Goal: Navigation & Orientation: Understand site structure

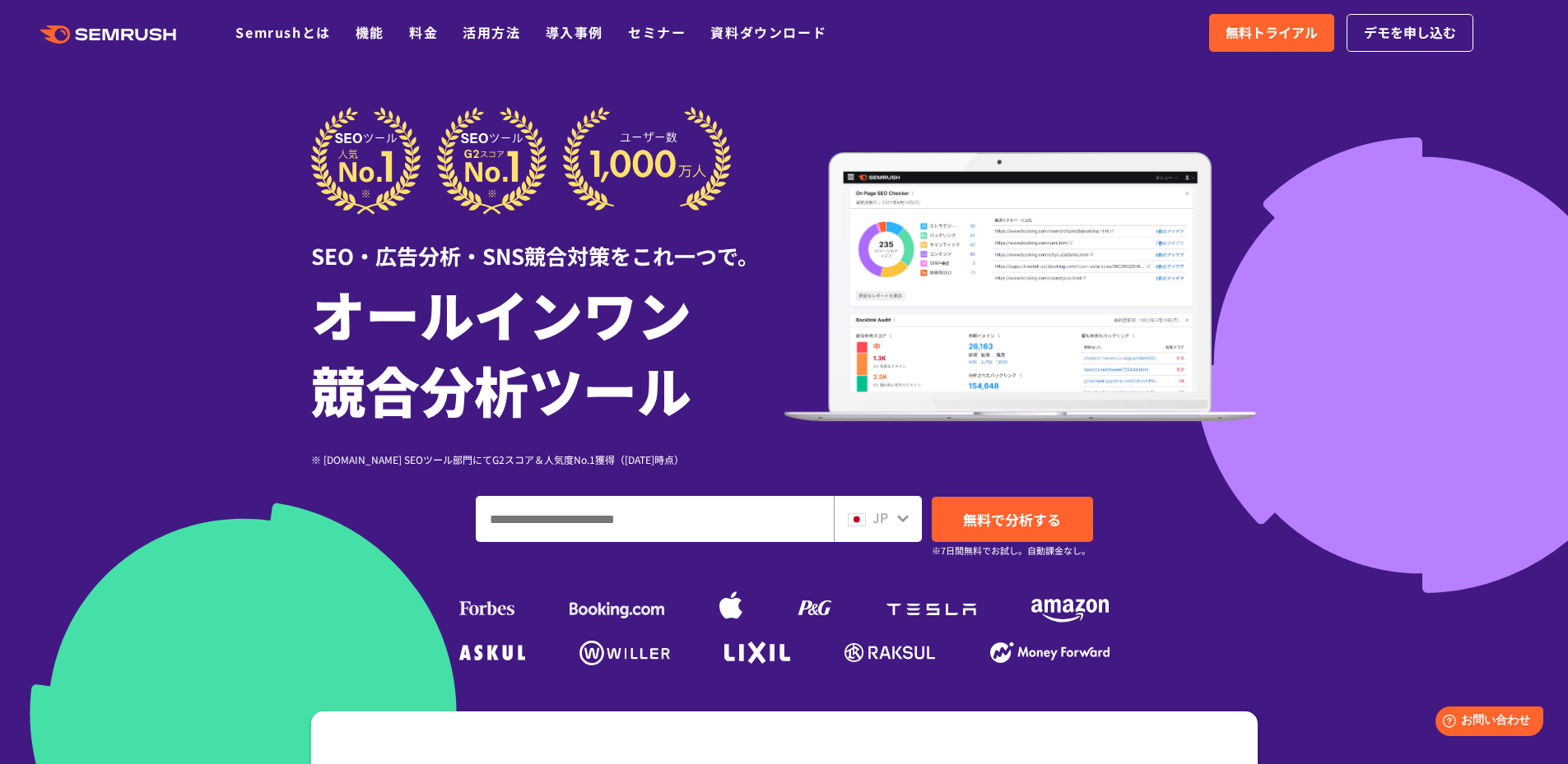
click at [297, 21] on div ".cls {fill: #FF642D;} .cls {fill: #FF642D;} Semrushとは 機能 料金 活用方法 導入事例 セミナー 資料ダウ…" at bounding box center [784, 33] width 1568 height 50
click at [270, 29] on link "Semrushとは" at bounding box center [282, 32] width 95 height 20
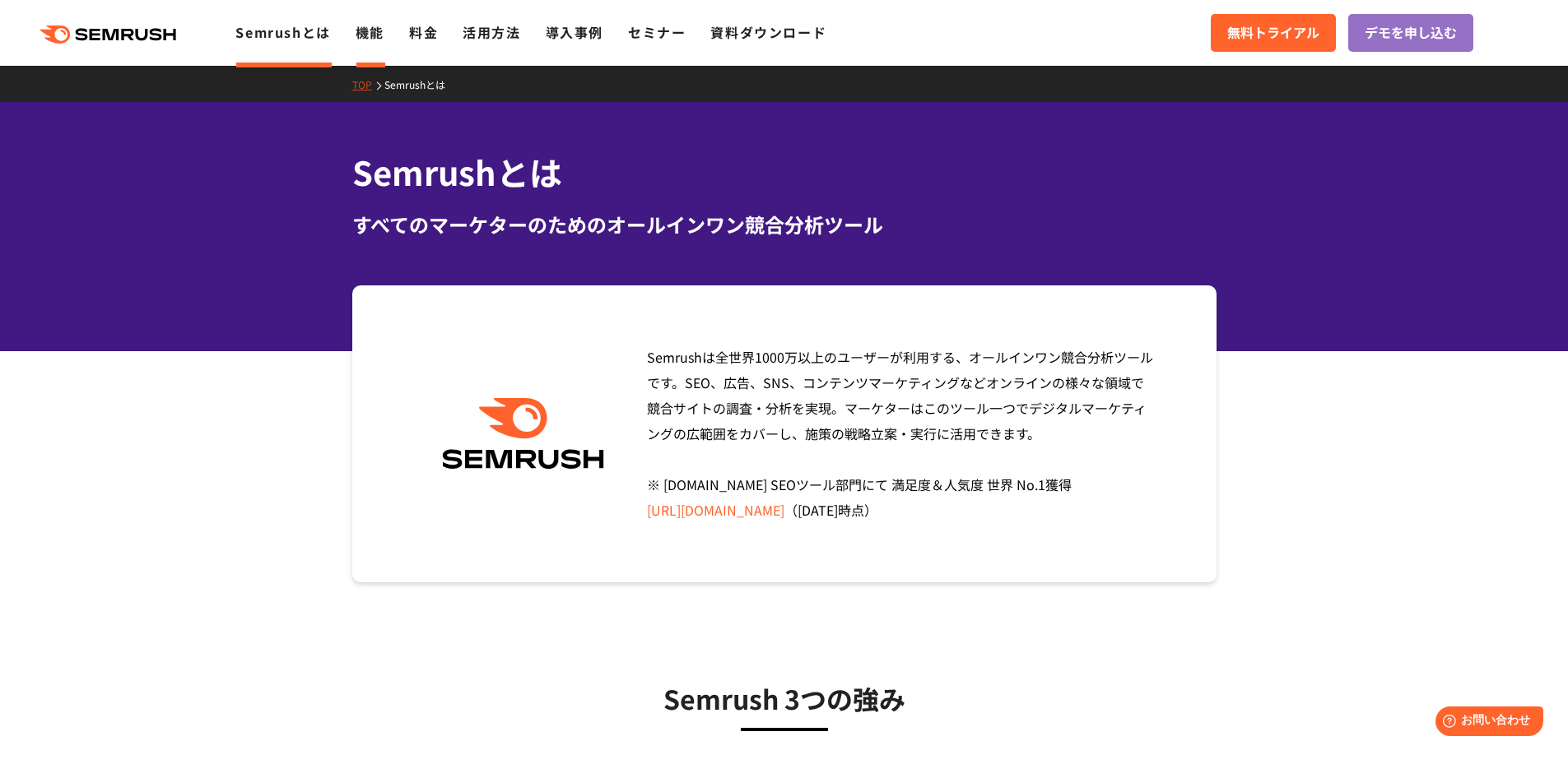
click at [360, 27] on link "機能" at bounding box center [369, 32] width 28 height 20
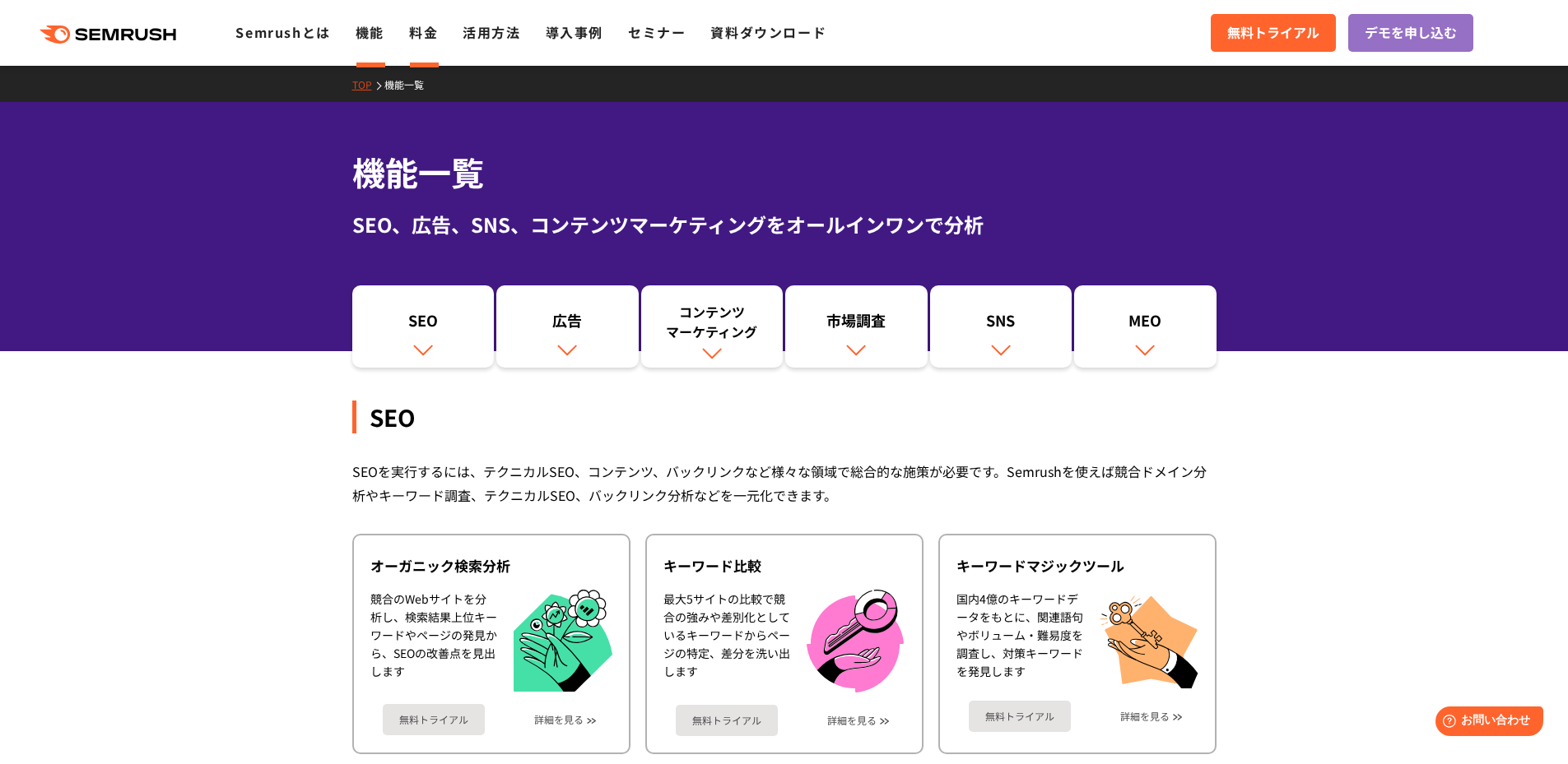
drag, startPoint x: 420, startPoint y: 50, endPoint x: 422, endPoint y: 29, distance: 21.1
click at [422, 29] on div ".cls {fill: #FF642D;} .cls {fill: #FF642D;} Semrushとは 機能 料金 活用方法 導入事例 セミナー 資料ダウ…" at bounding box center [784, 33] width 1568 height 50
click at [422, 29] on link "料金" at bounding box center [423, 32] width 28 height 20
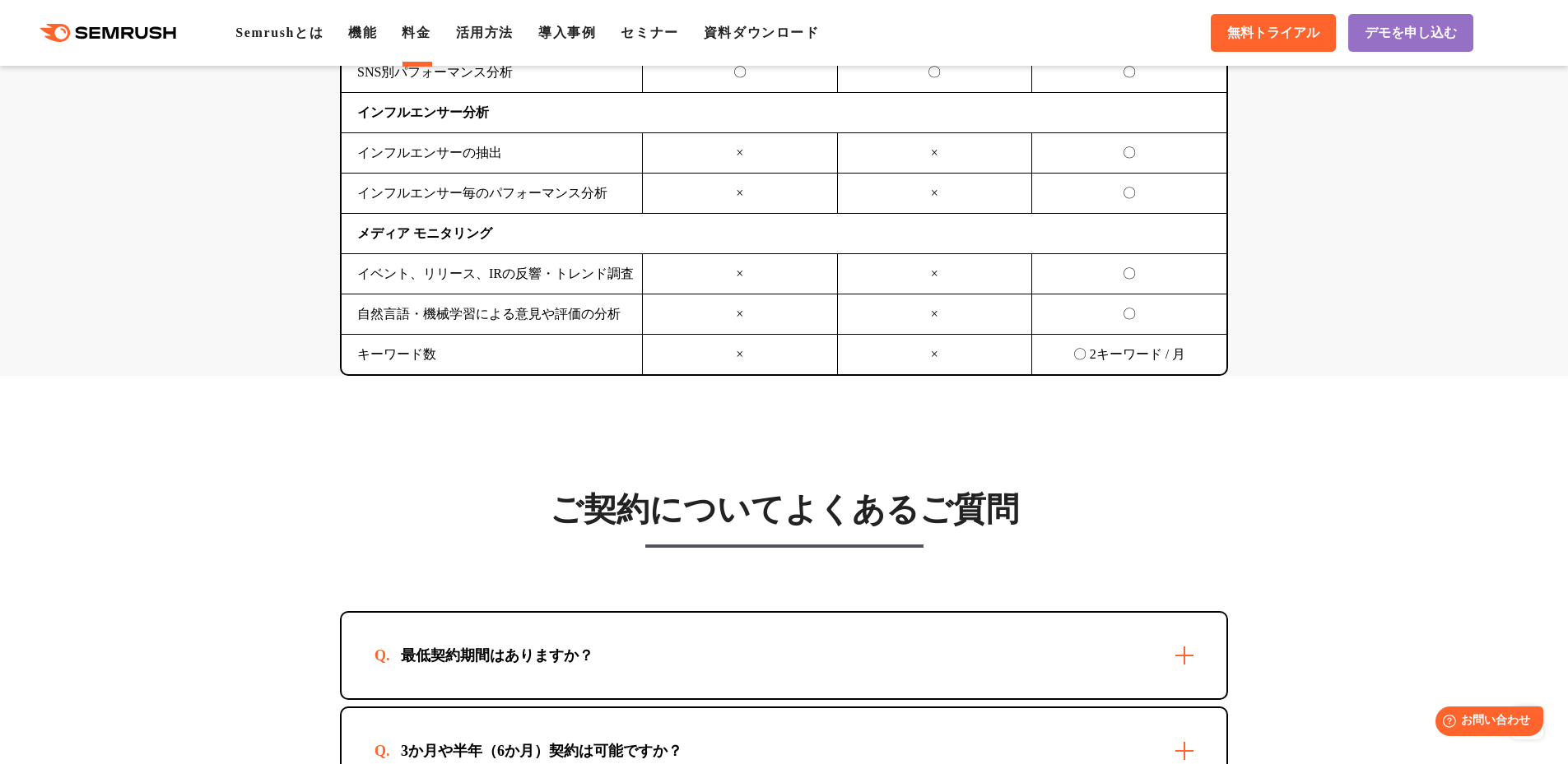
scroll to position [4307, 0]
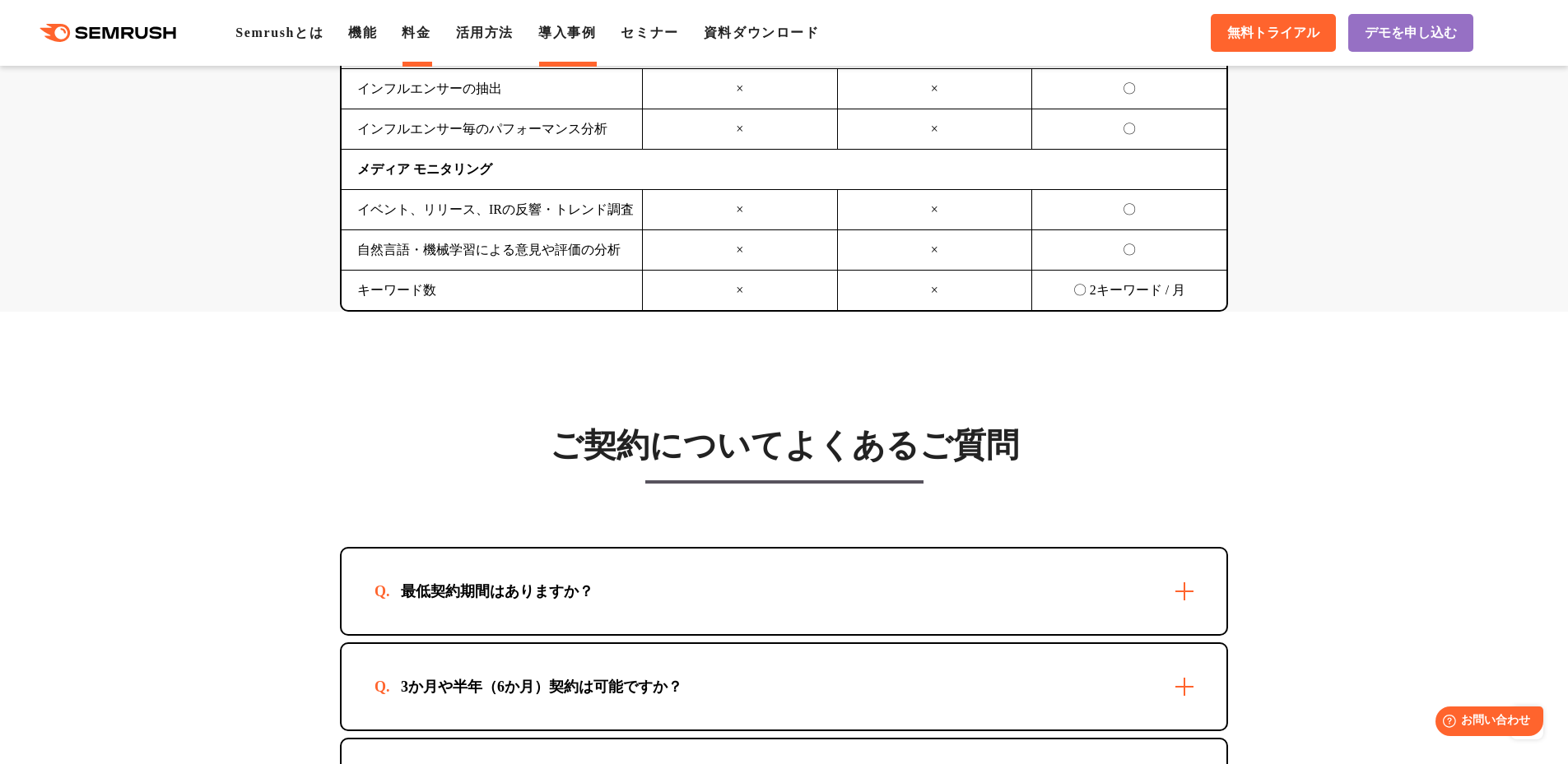
click at [584, 39] on link "導入事例" at bounding box center [567, 32] width 58 height 14
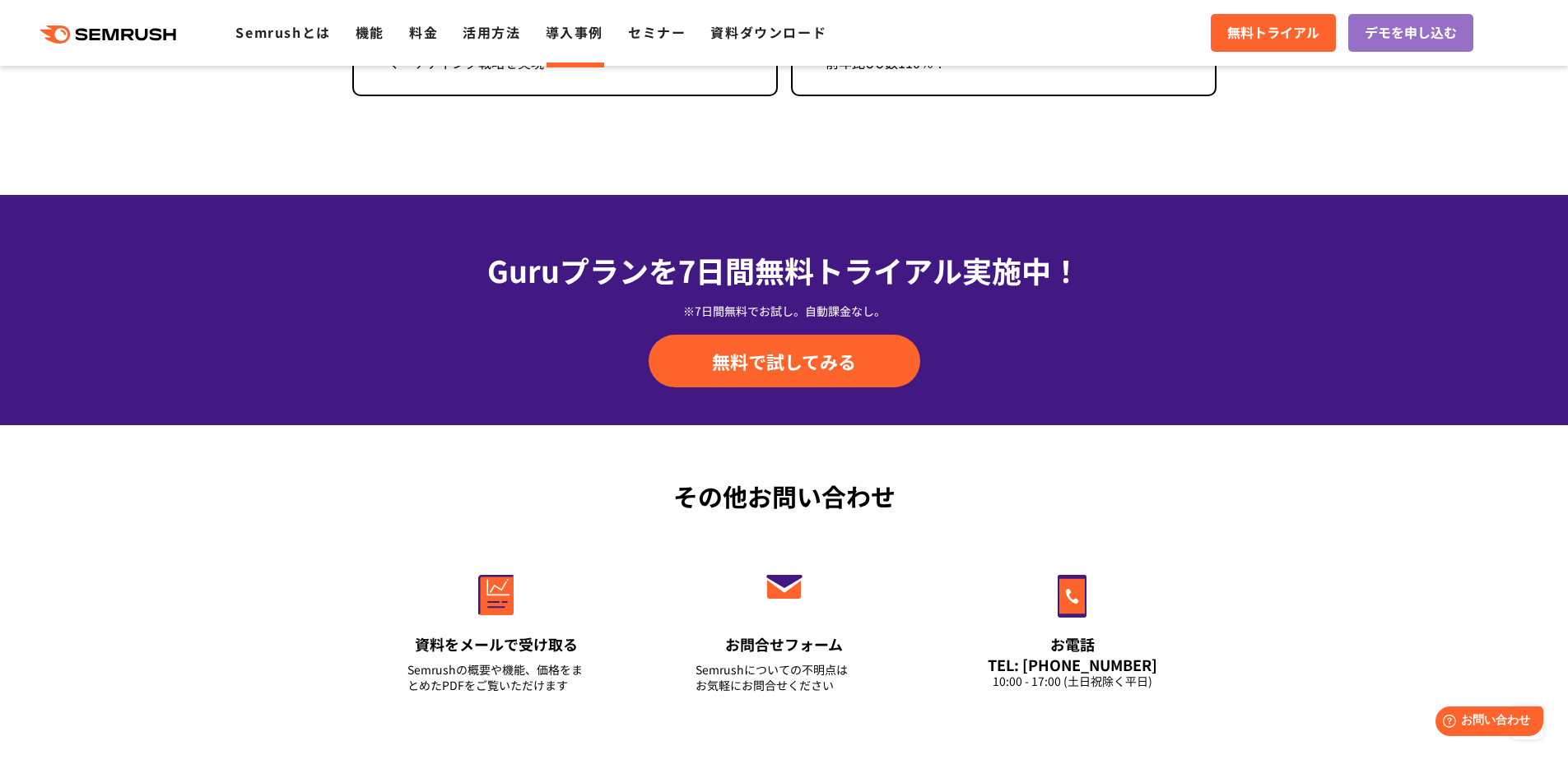
scroll to position [2079, 0]
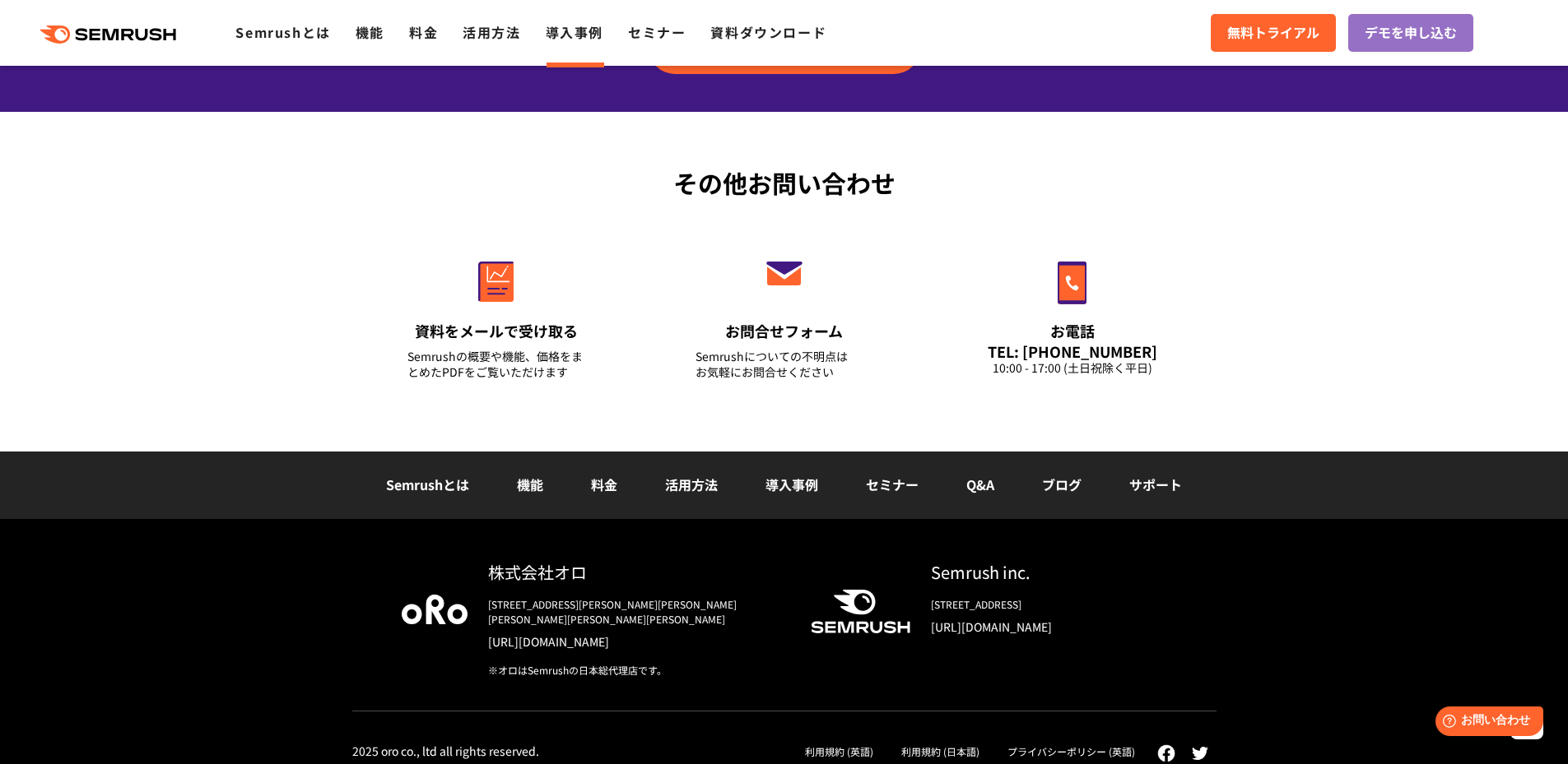
click at [556, 634] on link "[URL][DOMAIN_NAME]" at bounding box center [636, 642] width 297 height 17
